Goal: Information Seeking & Learning: Compare options

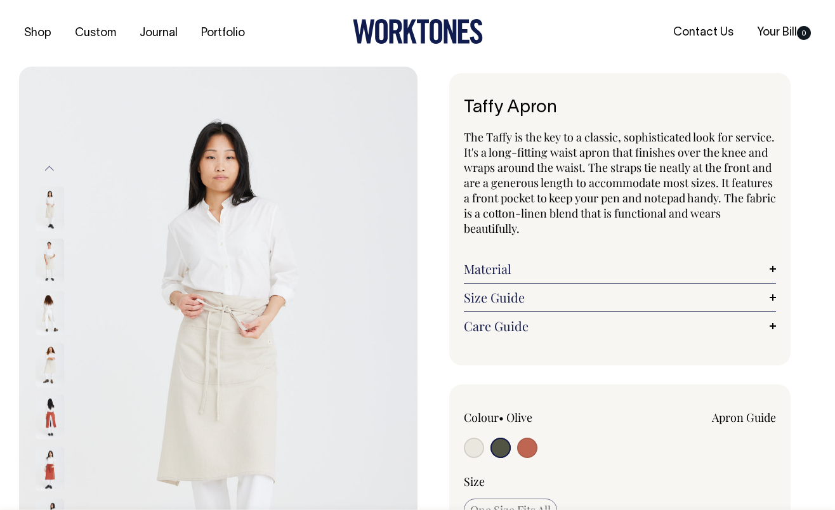
select select
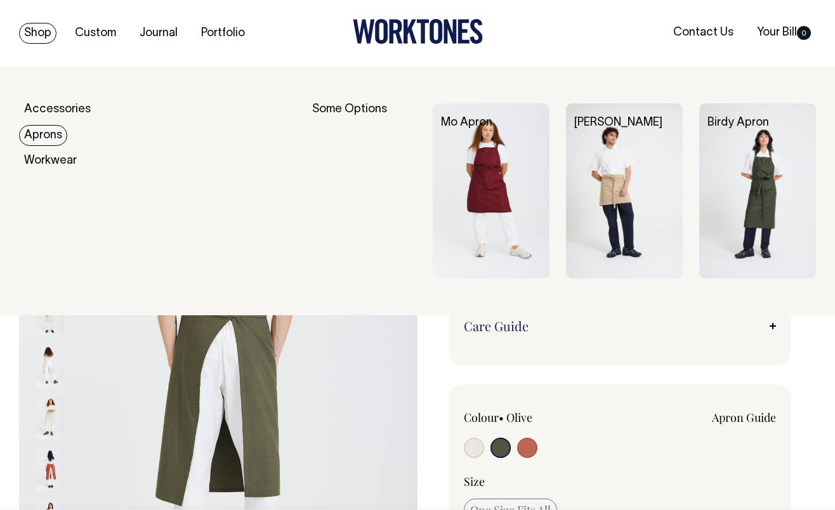
click at [50, 133] on link "Aprons" at bounding box center [43, 135] width 48 height 21
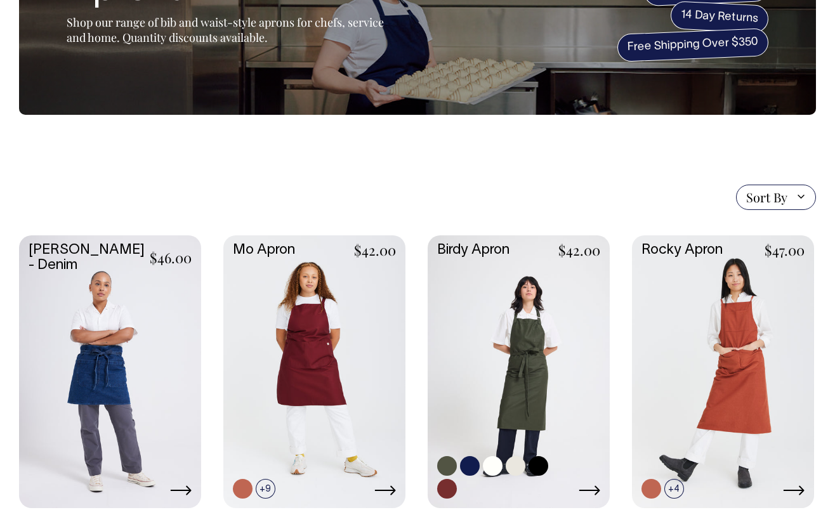
scroll to position [146, 0]
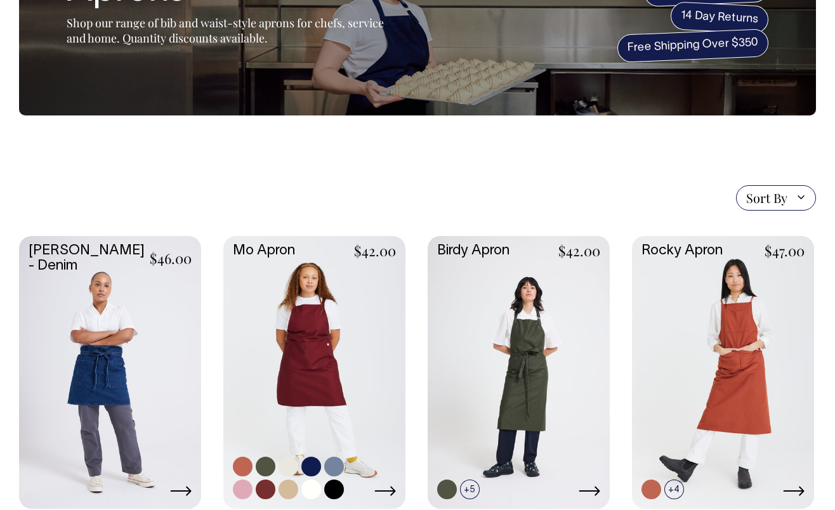
click at [305, 306] on link at bounding box center [314, 371] width 182 height 271
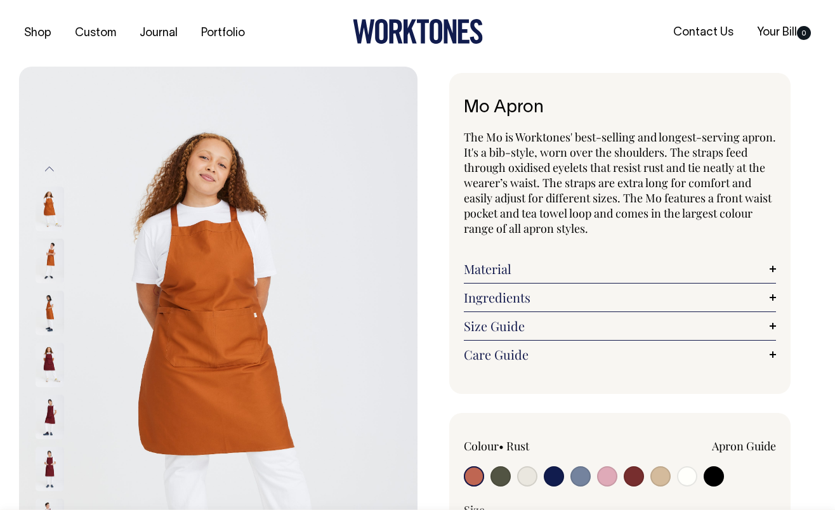
click at [715, 477] on input "radio" at bounding box center [714, 477] width 20 height 20
radio input "true"
select select "Black"
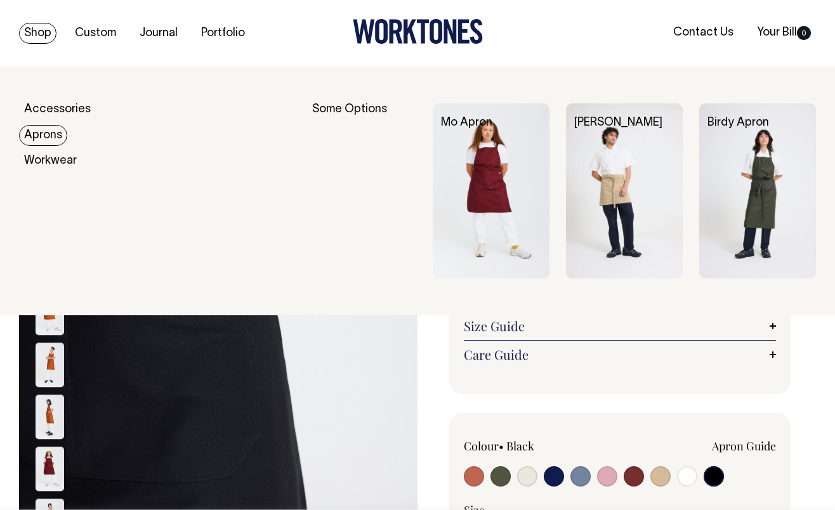
click at [55, 137] on link "Aprons" at bounding box center [43, 135] width 48 height 21
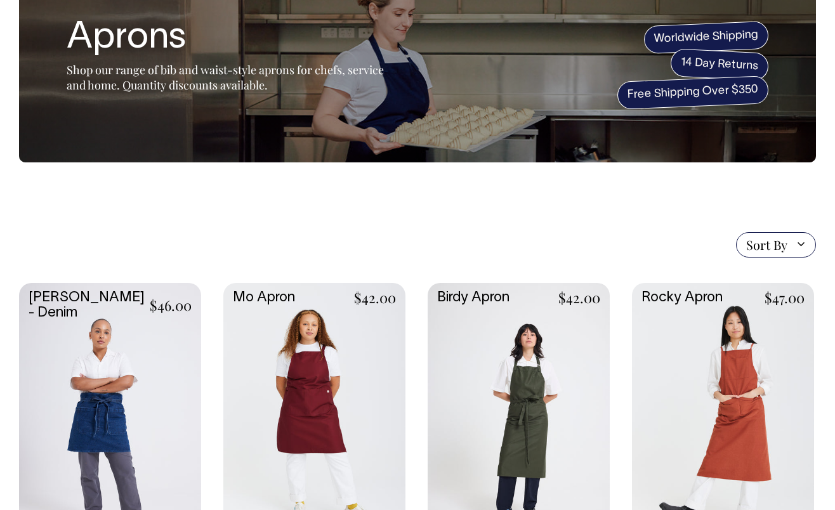
scroll to position [147, 0]
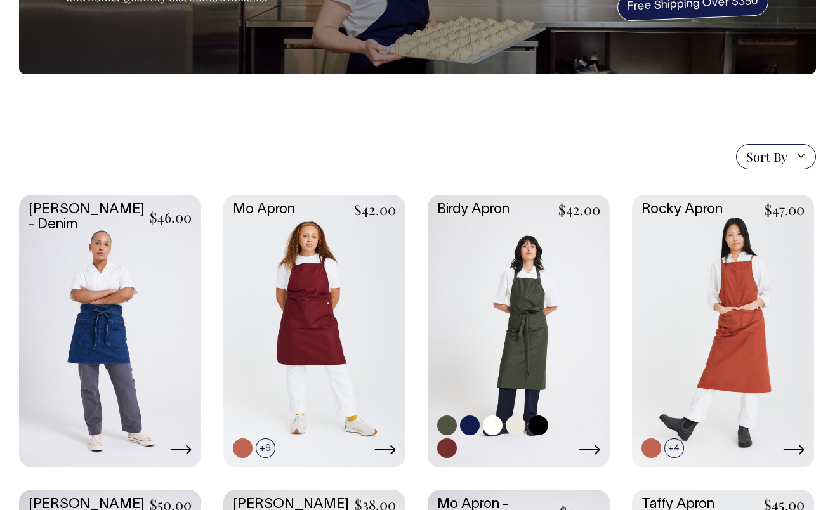
click at [510, 296] on link at bounding box center [519, 330] width 182 height 271
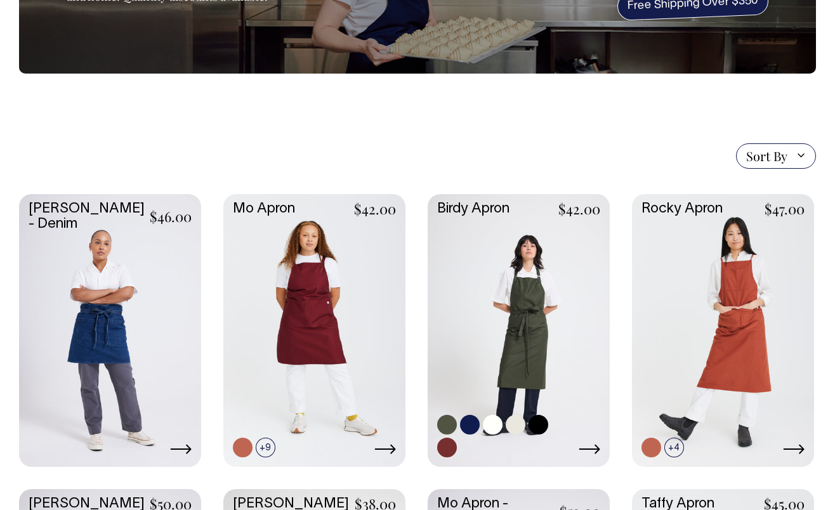
scroll to position [189, 0]
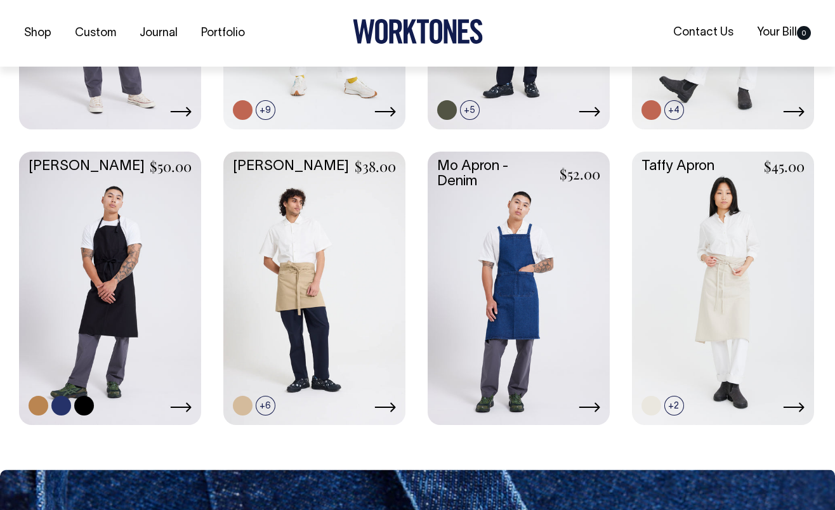
click at [89, 264] on link at bounding box center [110, 287] width 182 height 271
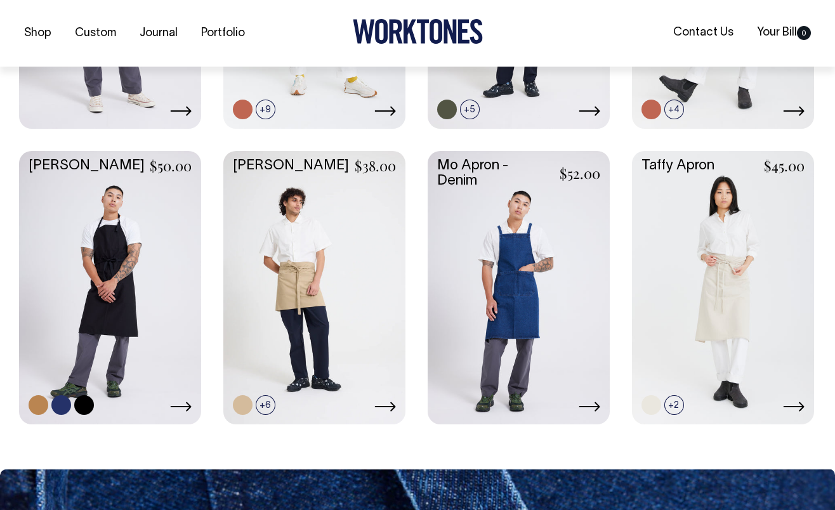
scroll to position [527, 0]
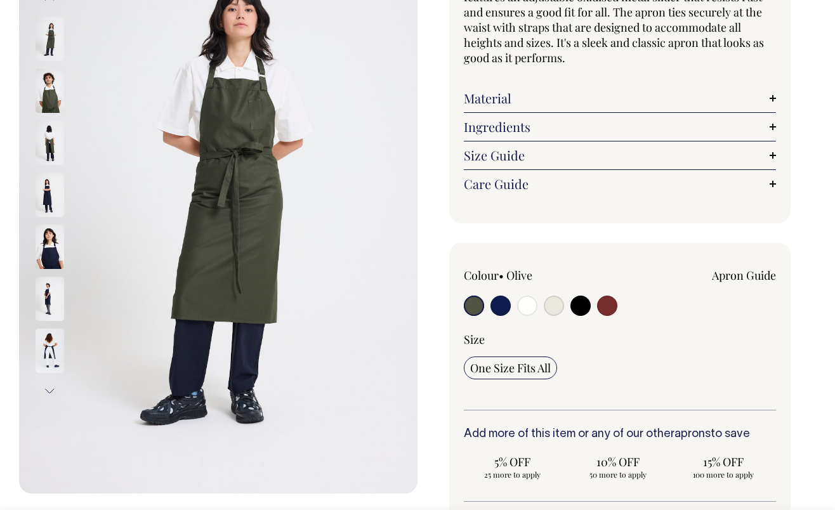
click at [579, 318] on label at bounding box center [581, 307] width 20 height 23
click at [579, 316] on input "radio" at bounding box center [581, 306] width 20 height 20
radio input "true"
select select "Black"
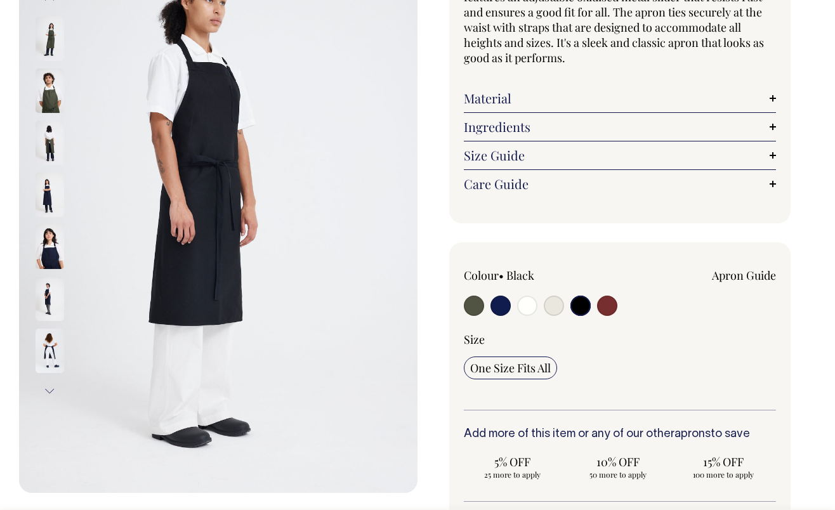
scroll to position [171, 0]
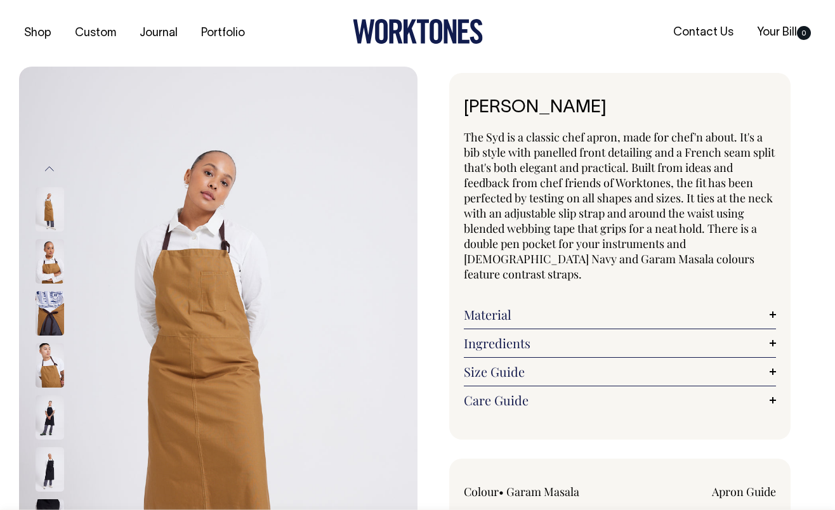
radio input "true"
select select "Black"
